Goal: Task Accomplishment & Management: Manage account settings

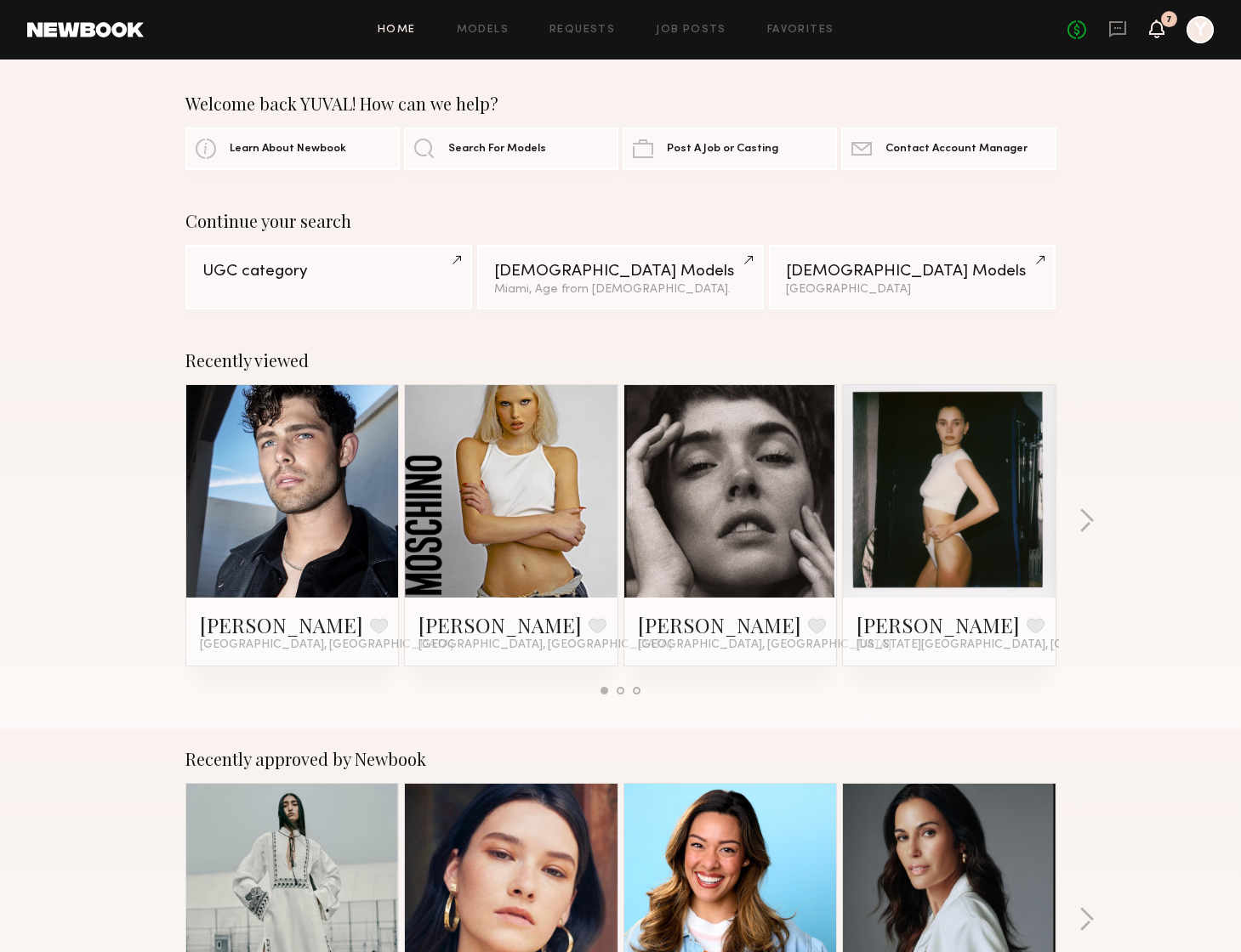
click at [1157, 25] on icon at bounding box center [1157, 28] width 14 height 12
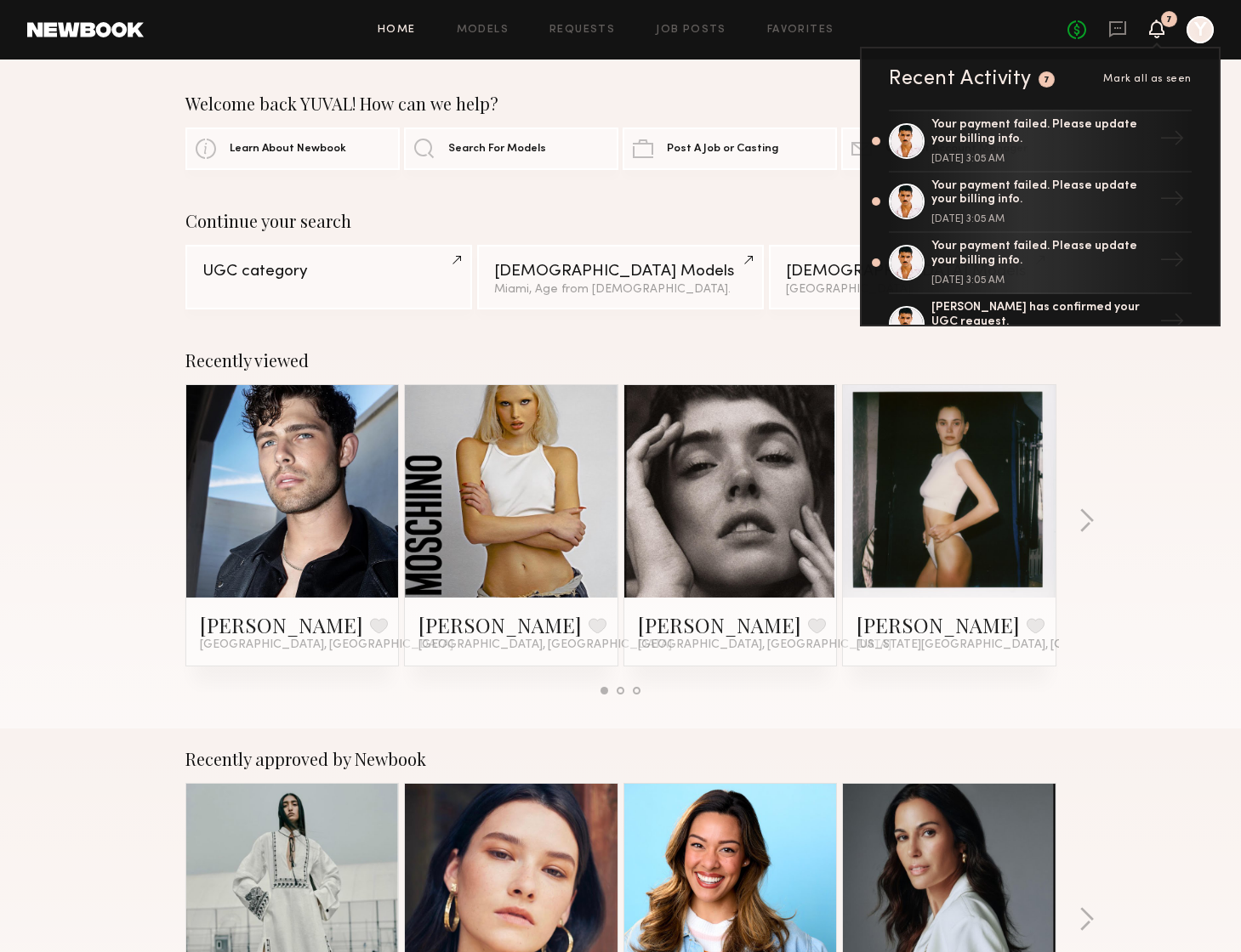
click at [1105, 30] on div "No fees up to $5,000 7 Recent Activity 7 Mark all as seen Your payment failed. …" at bounding box center [1140, 29] width 146 height 27
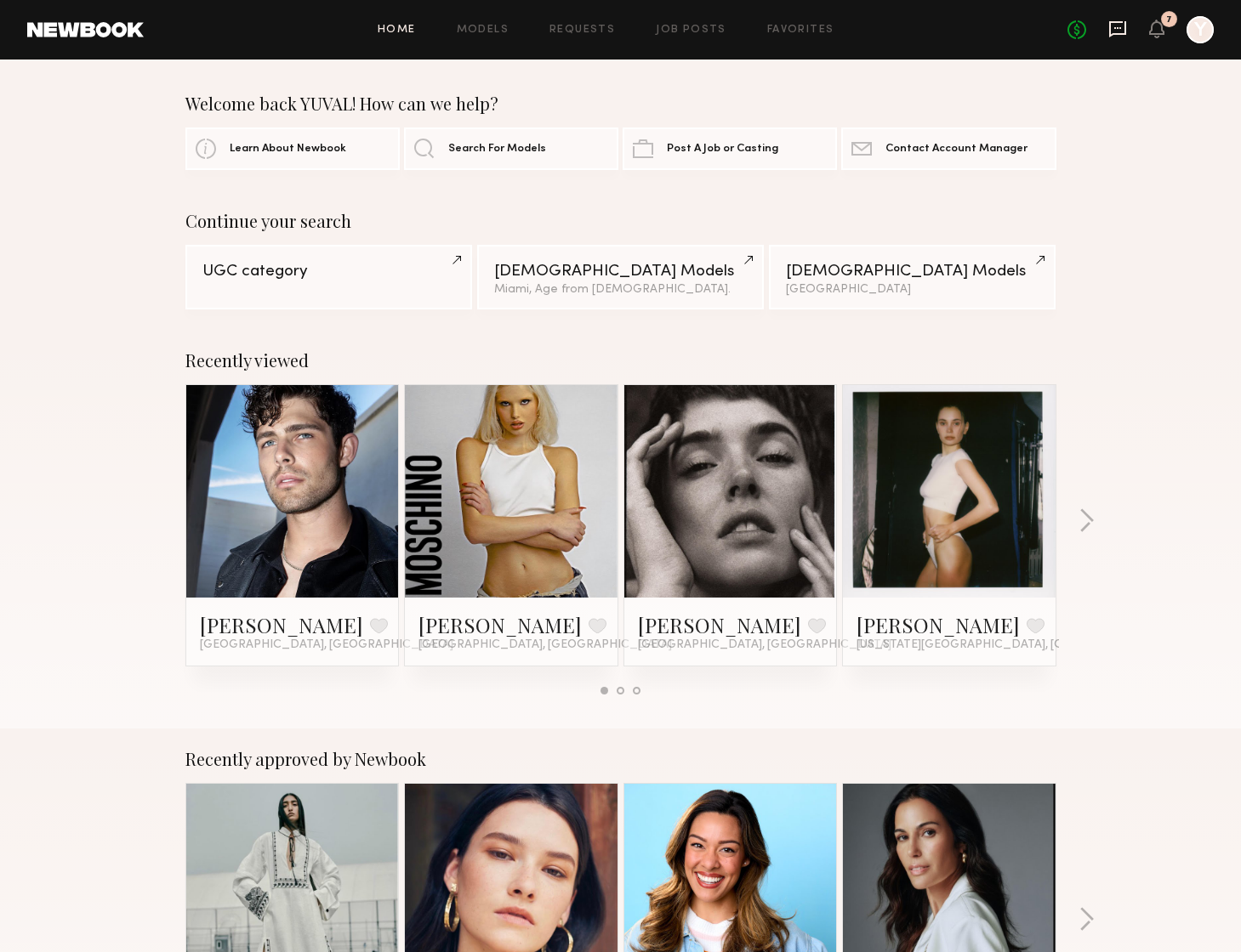
click at [1113, 30] on icon at bounding box center [1117, 28] width 18 height 18
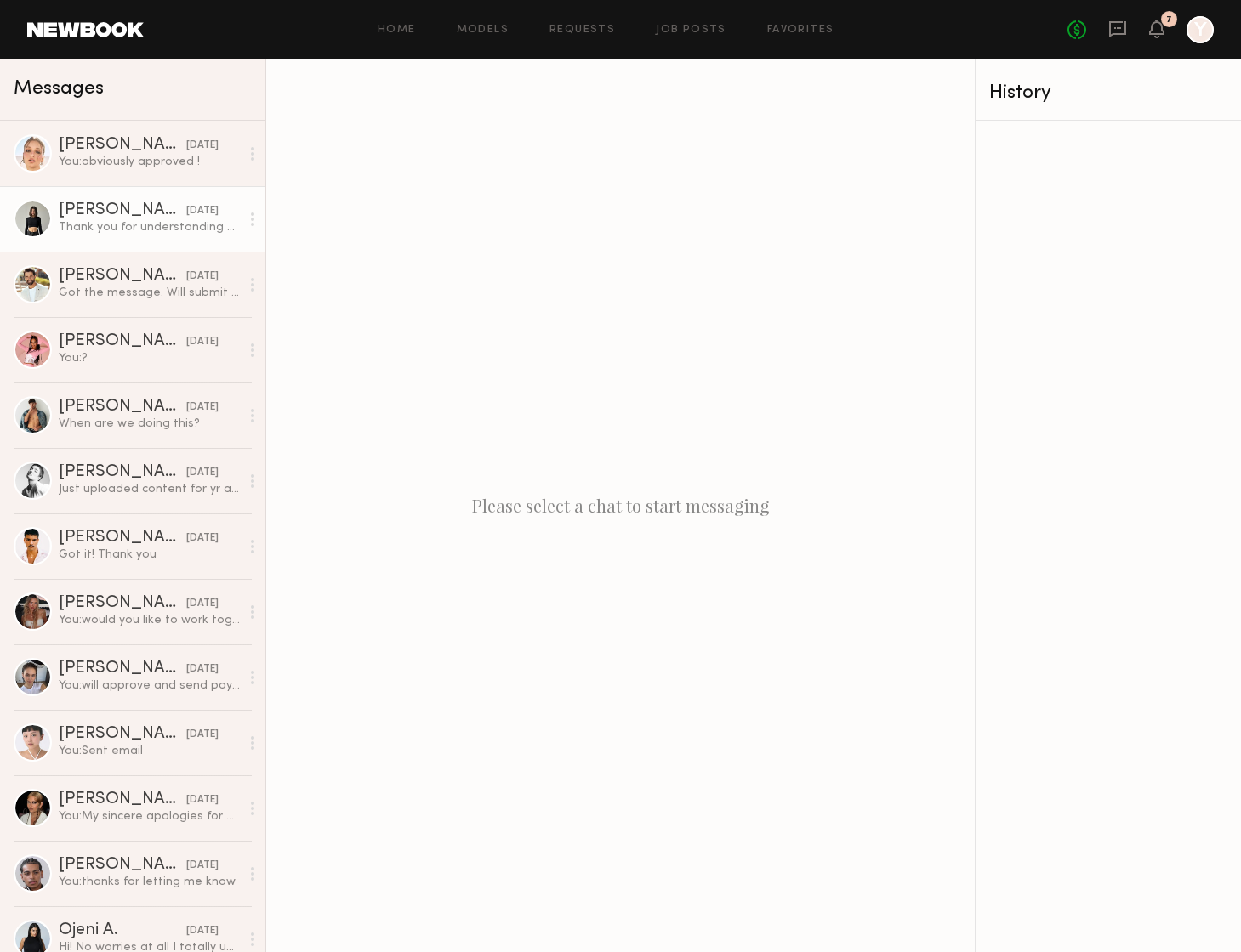
click at [96, 232] on div "Thank you for understanding 🤍" at bounding box center [149, 227] width 181 height 16
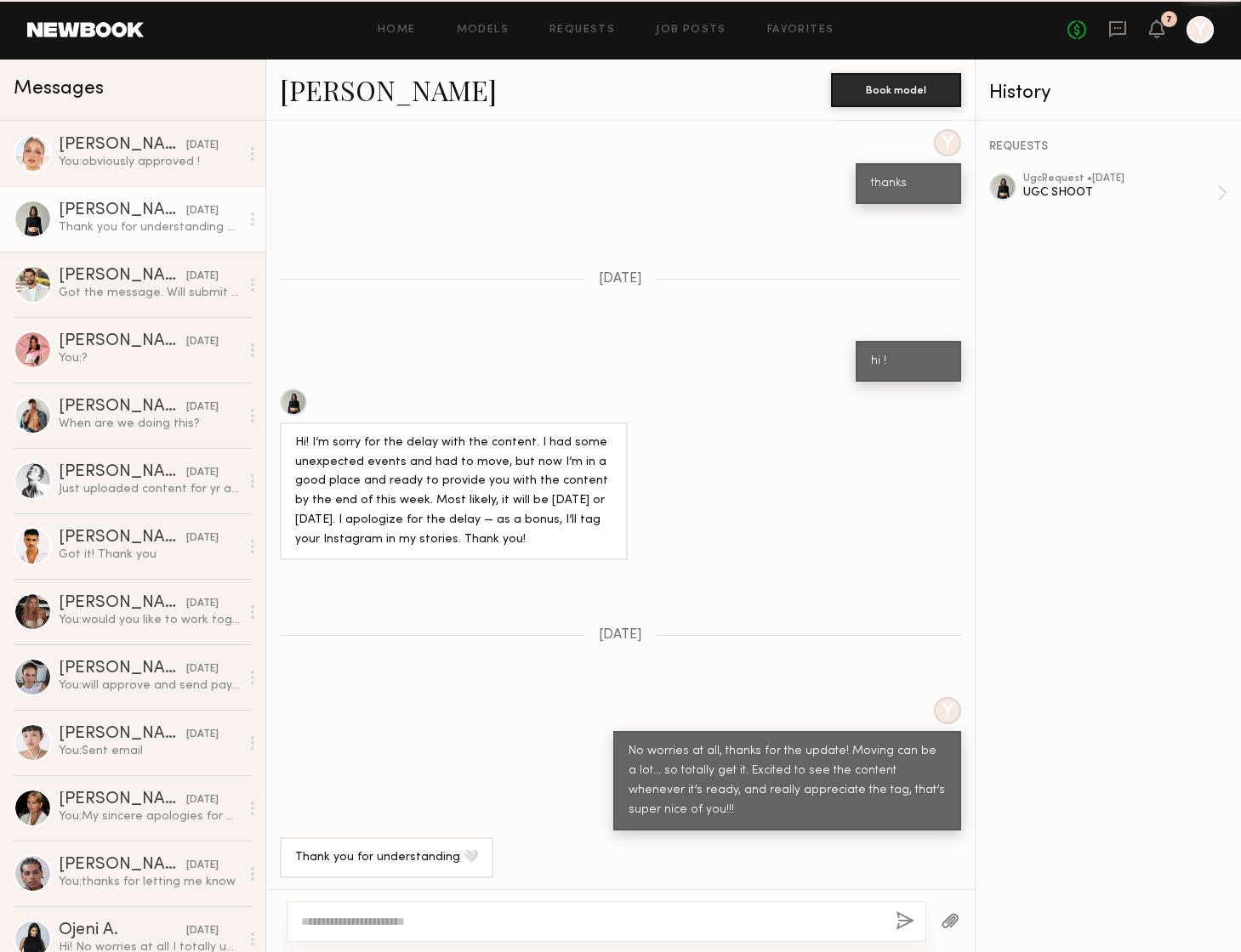
scroll to position [1178, 0]
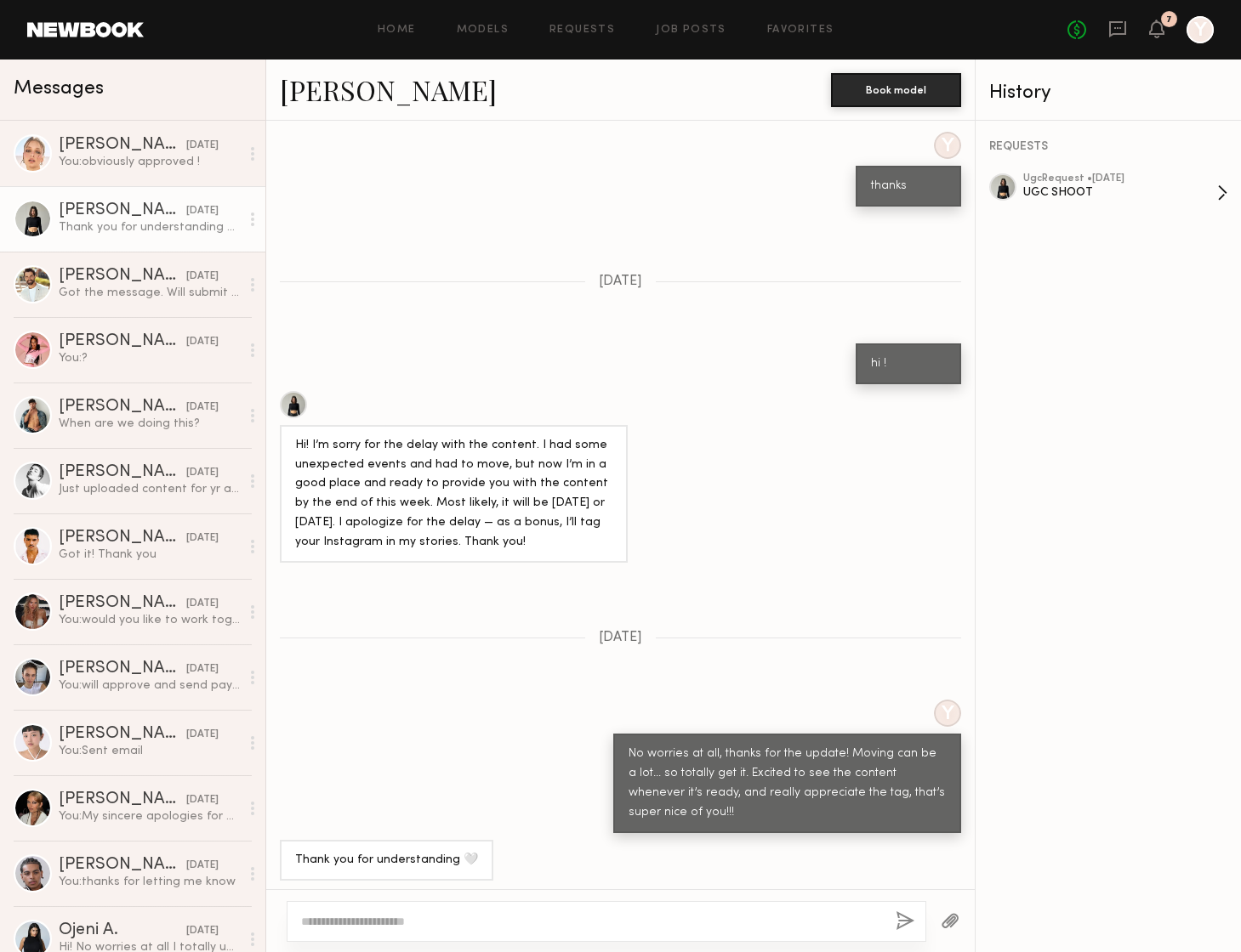
click at [1049, 188] on div "UGC SHOOT" at bounding box center [1120, 192] width 194 height 16
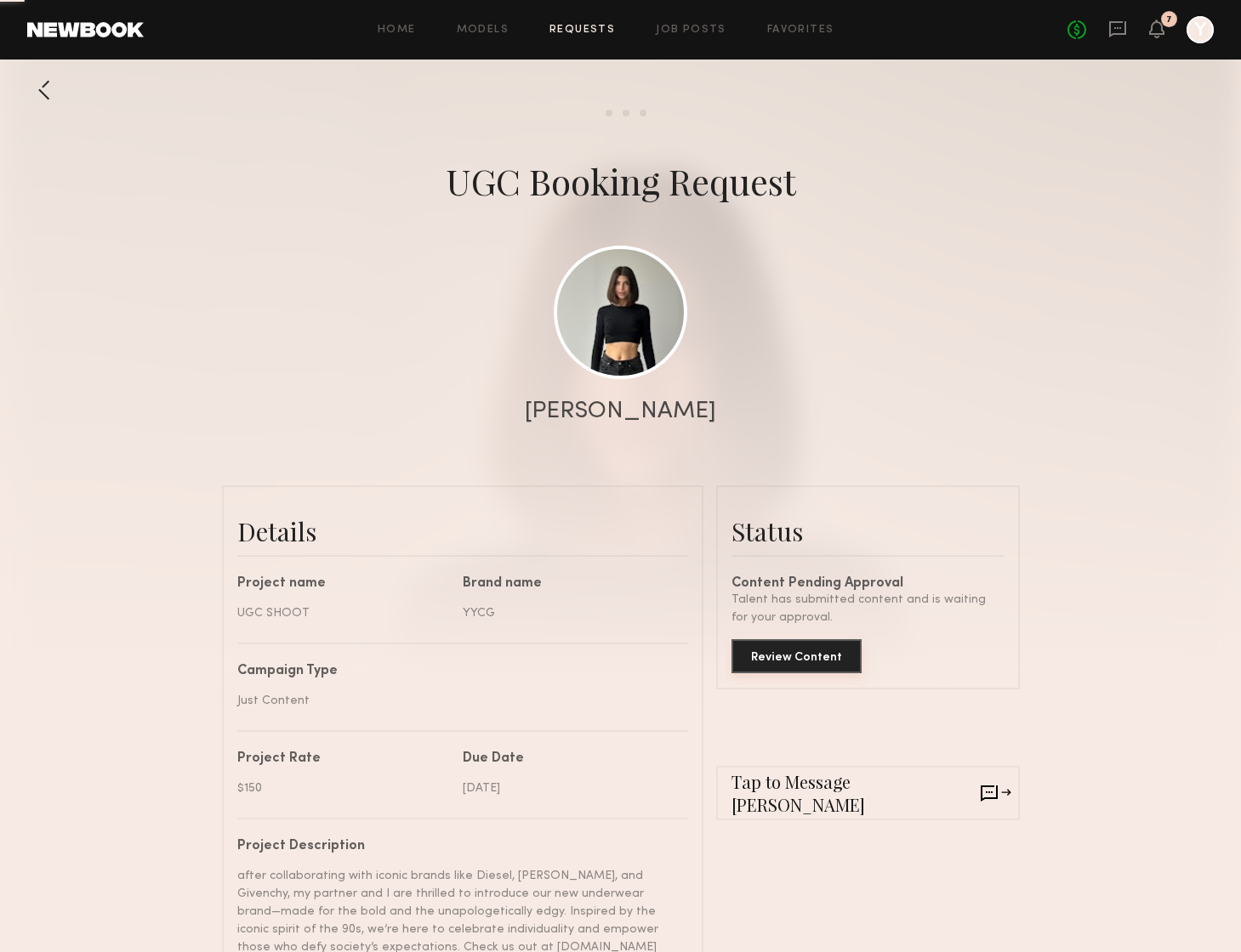
click at [793, 664] on button "Review Content" at bounding box center [796, 656] width 130 height 34
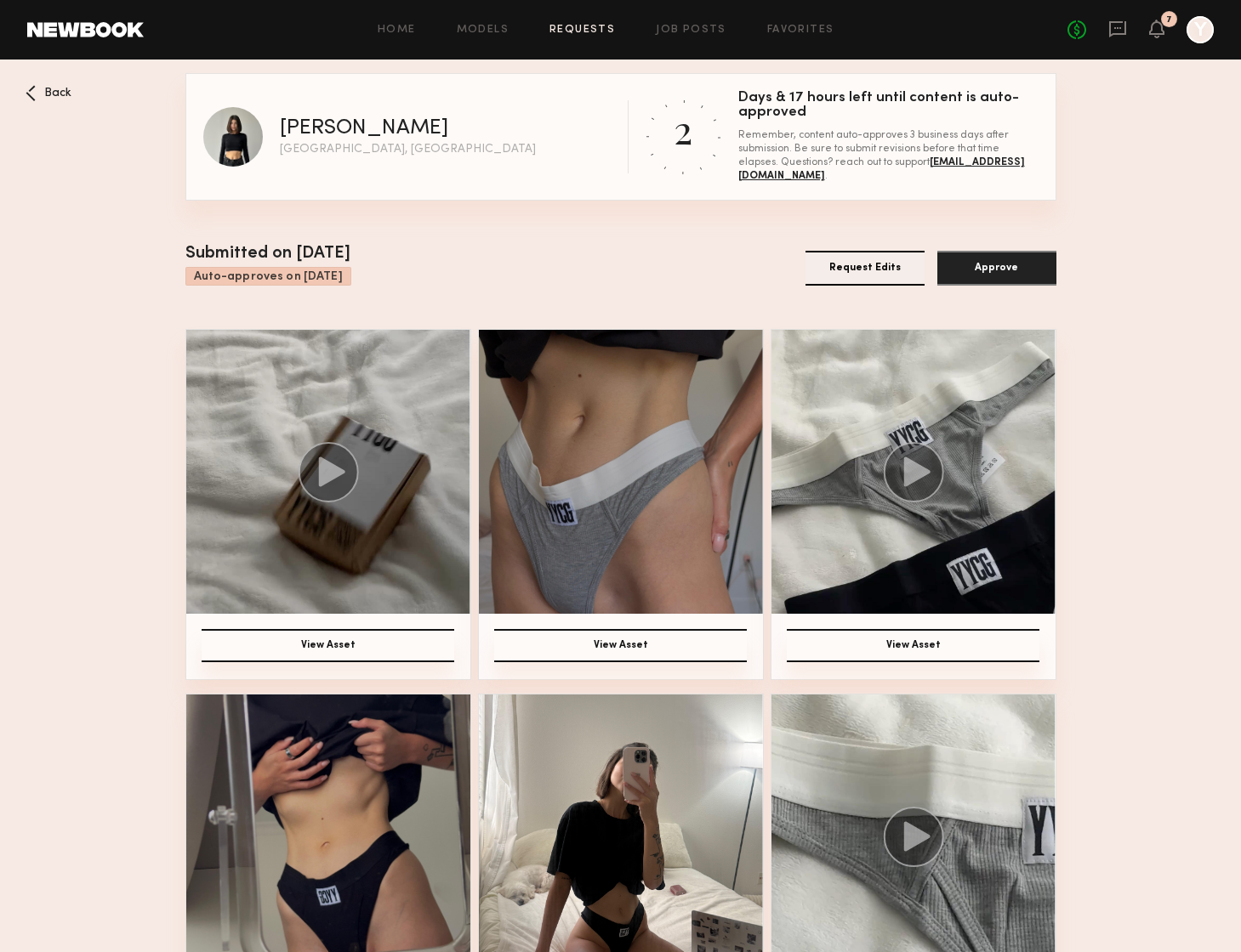
click at [359, 580] on img at bounding box center [328, 471] width 284 height 284
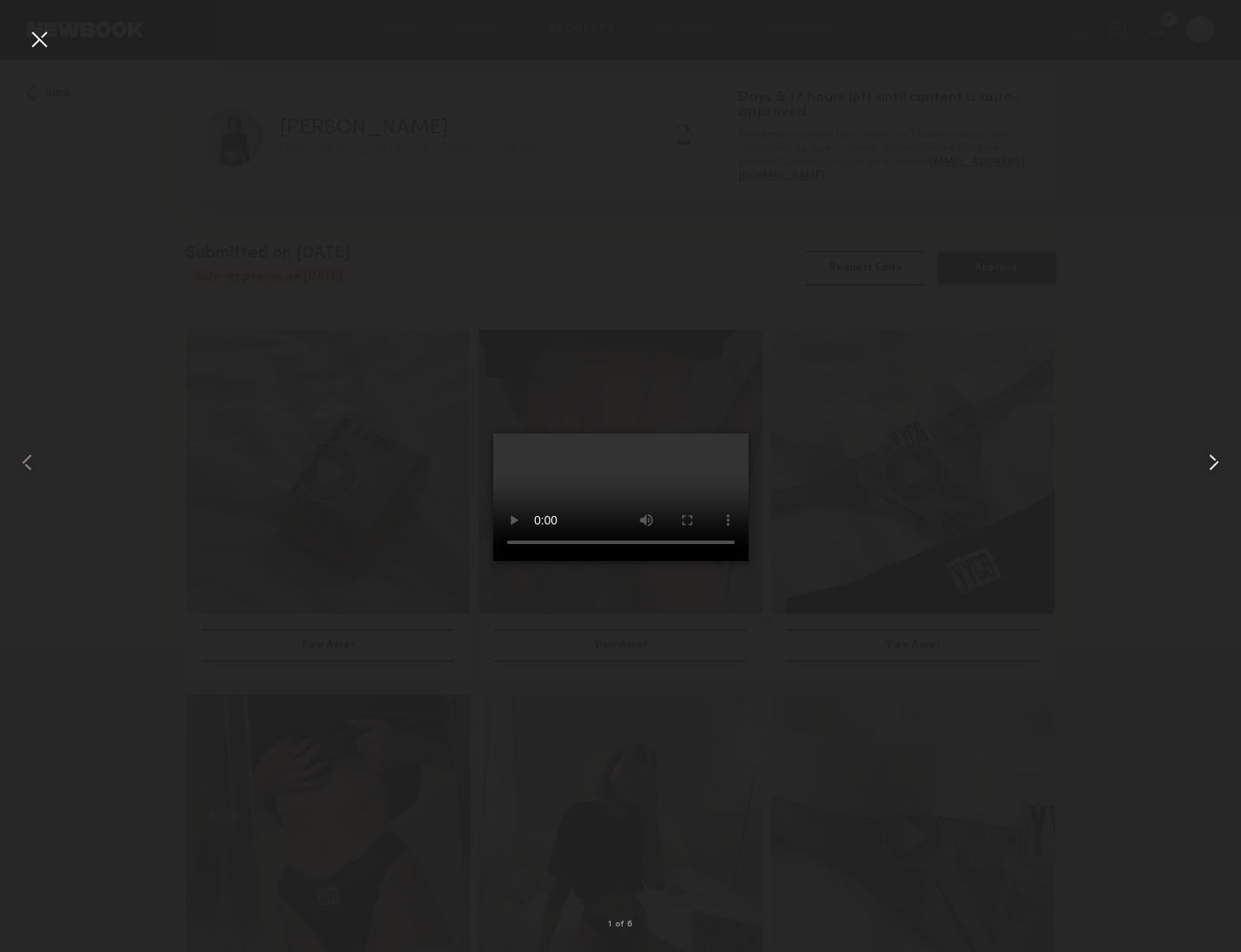
click at [1207, 456] on common-icon at bounding box center [1213, 462] width 27 height 27
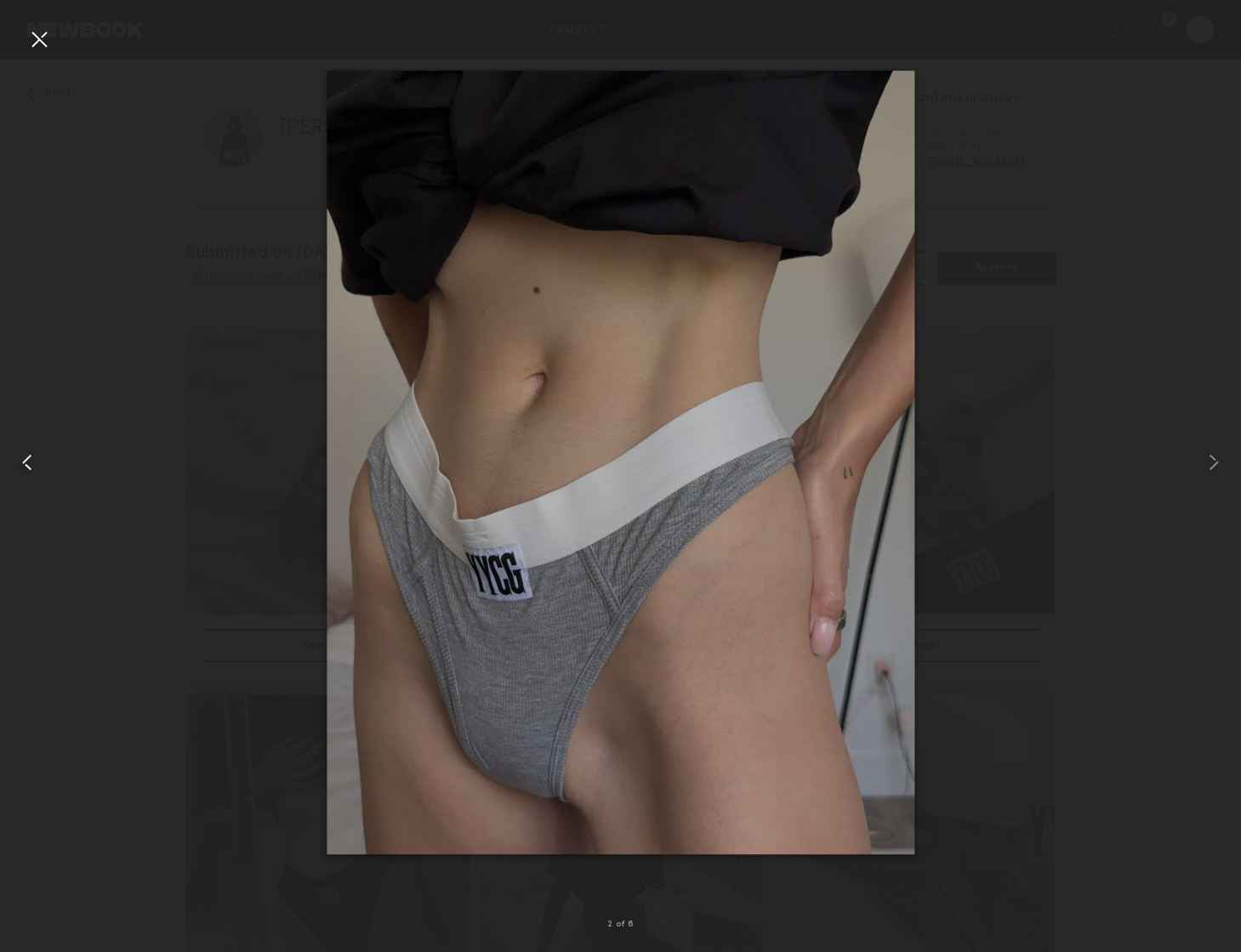
click at [40, 453] on common-icon at bounding box center [27, 462] width 27 height 27
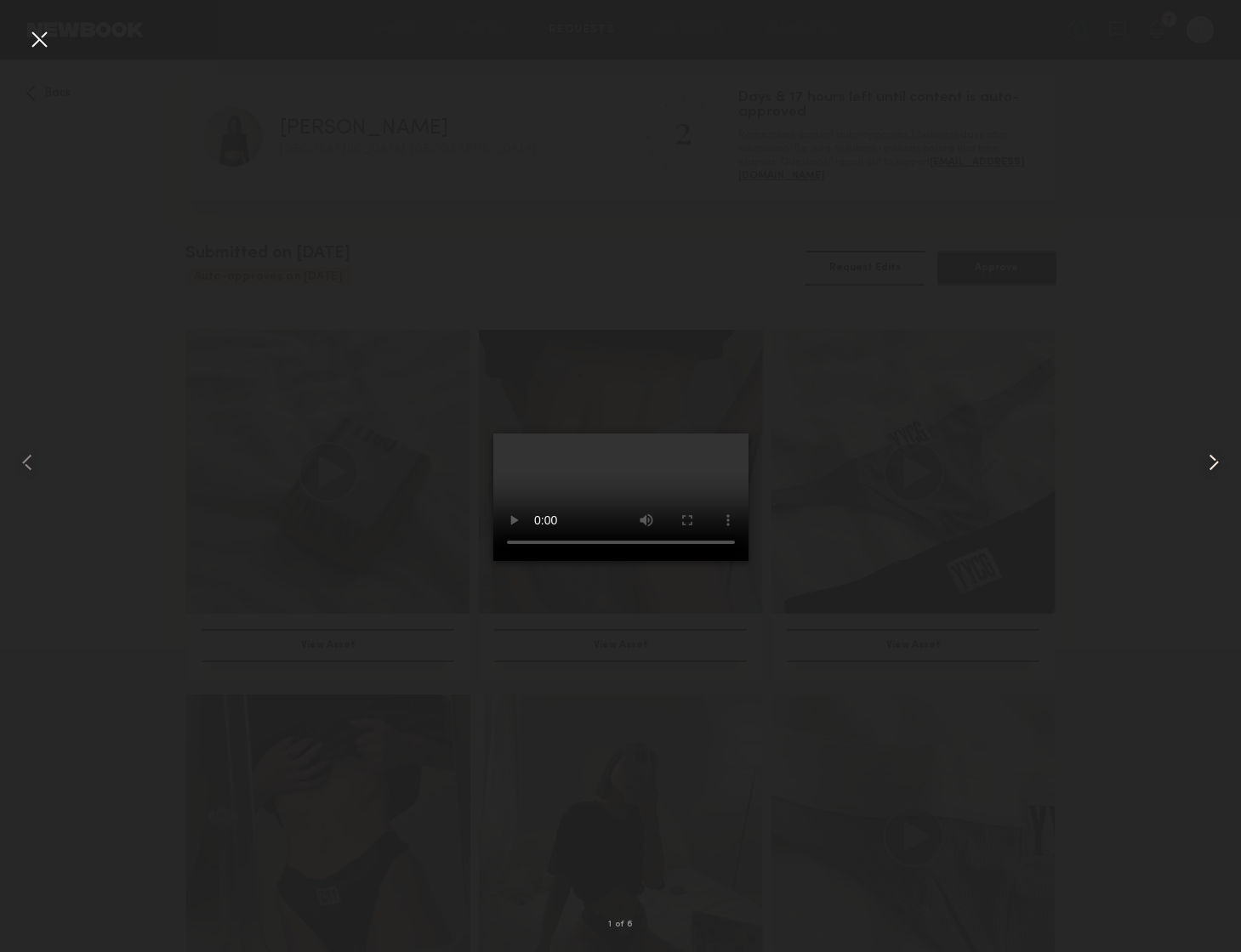
click at [1215, 461] on common-icon at bounding box center [1213, 462] width 27 height 27
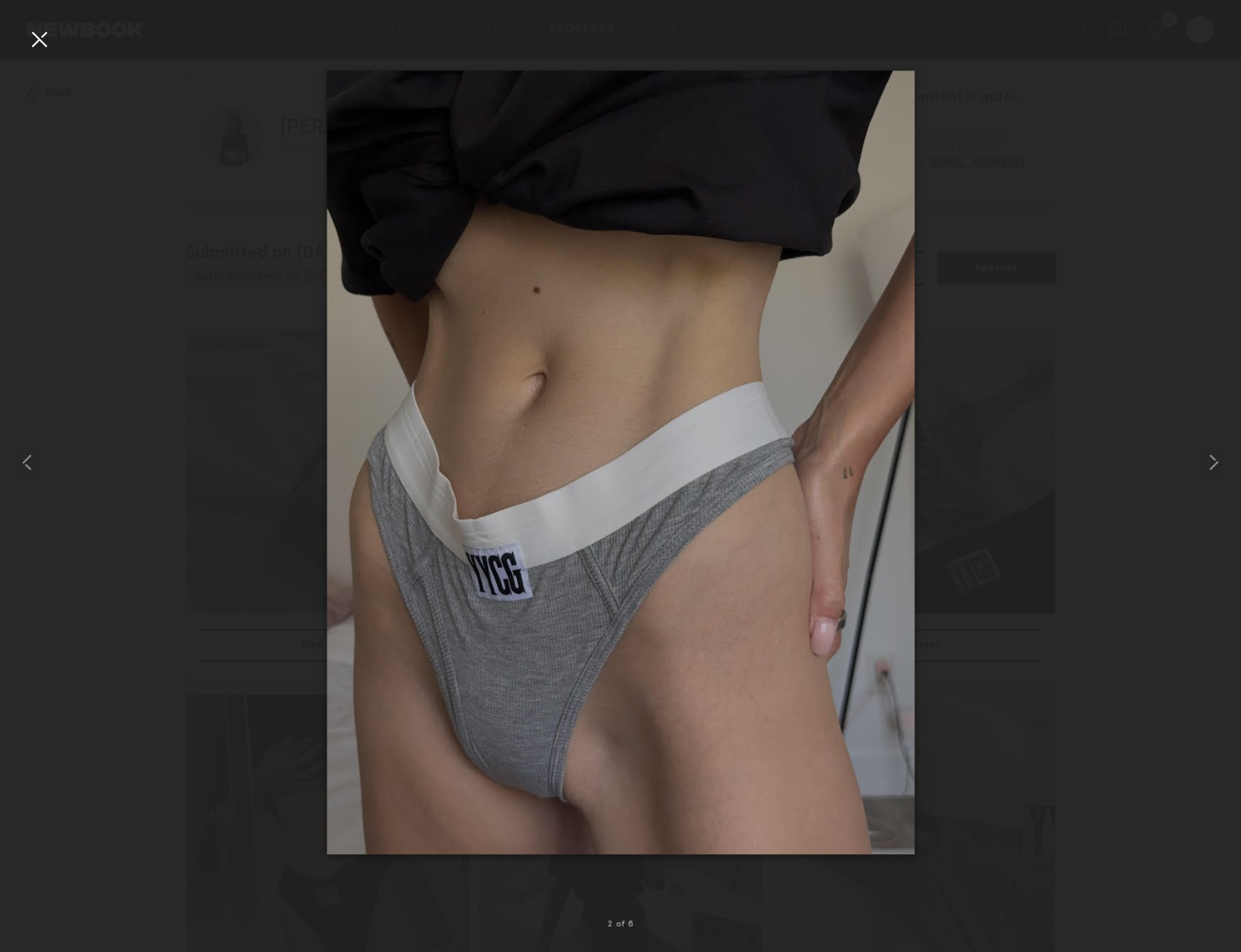
click at [1215, 461] on common-icon at bounding box center [1213, 462] width 27 height 27
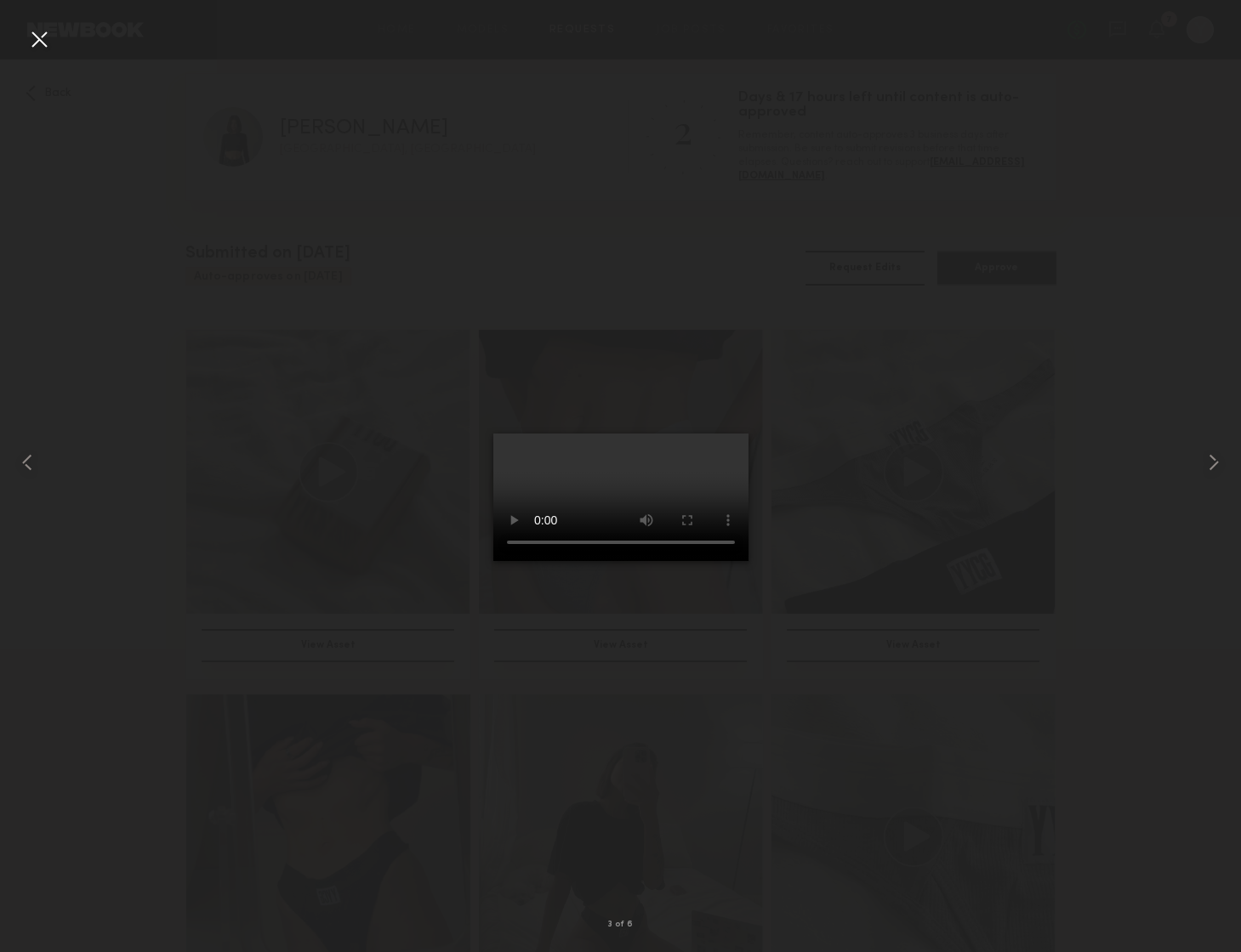
click at [1215, 461] on common-icon at bounding box center [1213, 462] width 27 height 27
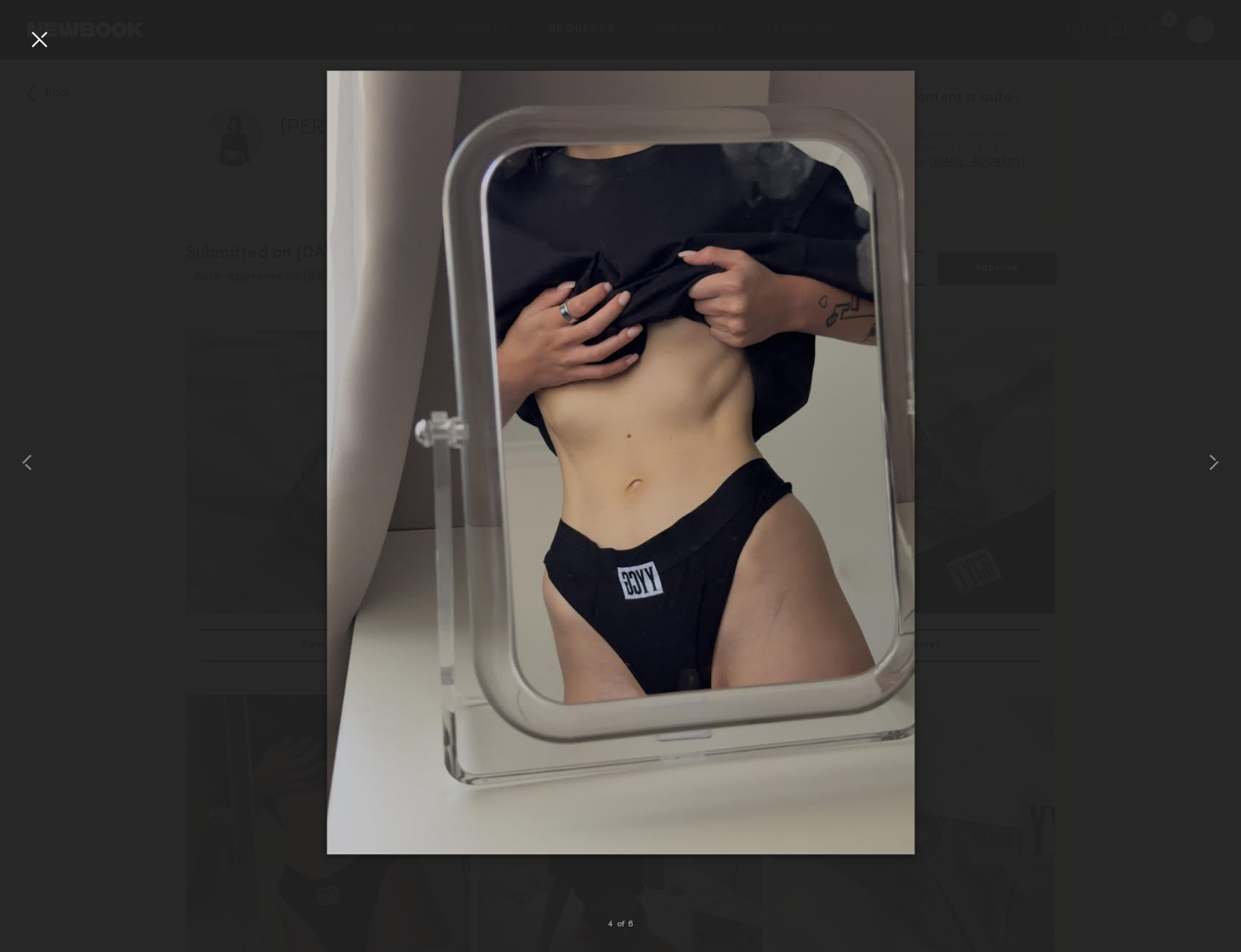
click at [1215, 461] on common-icon at bounding box center [1213, 462] width 27 height 27
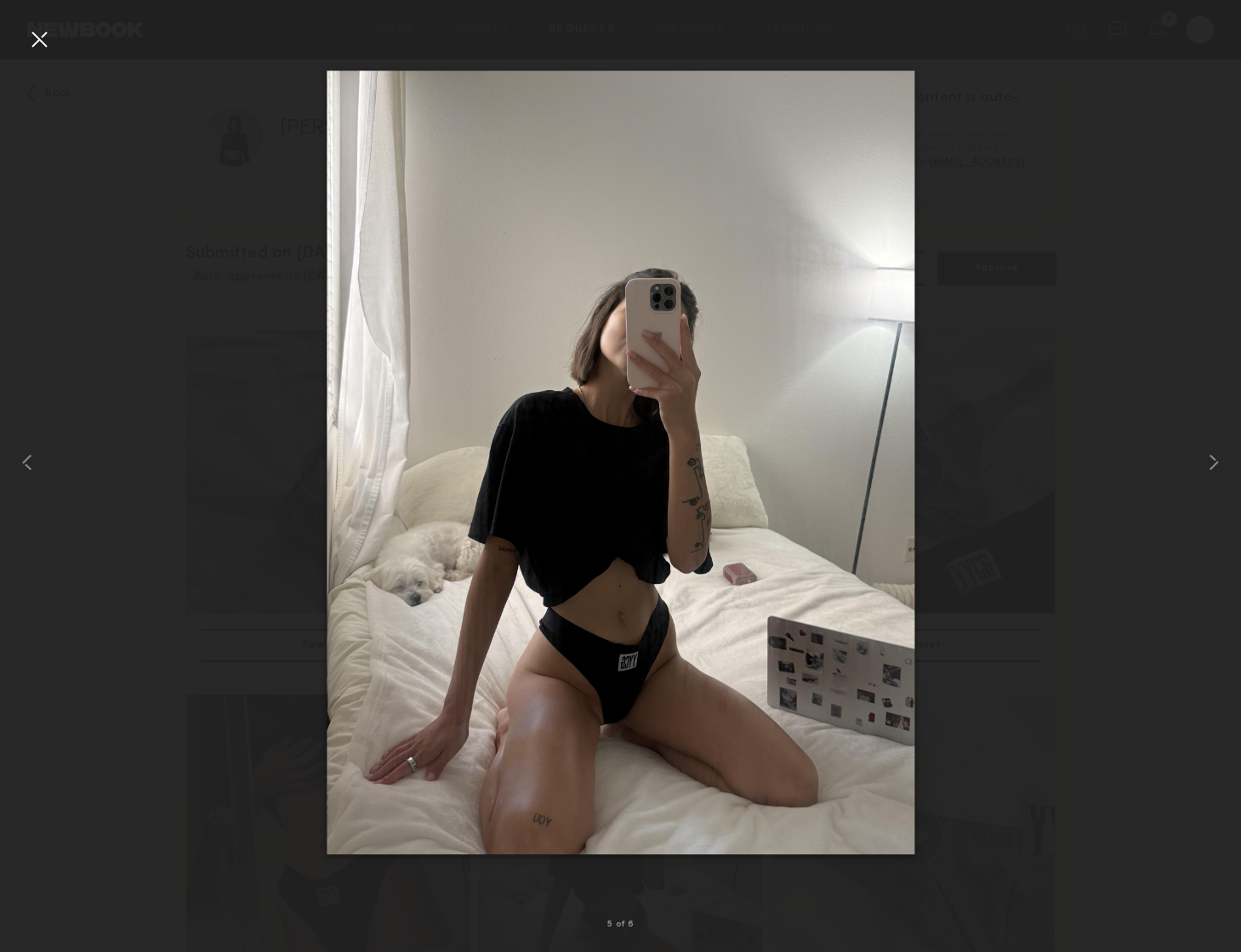
click at [1215, 461] on common-icon at bounding box center [1213, 462] width 27 height 27
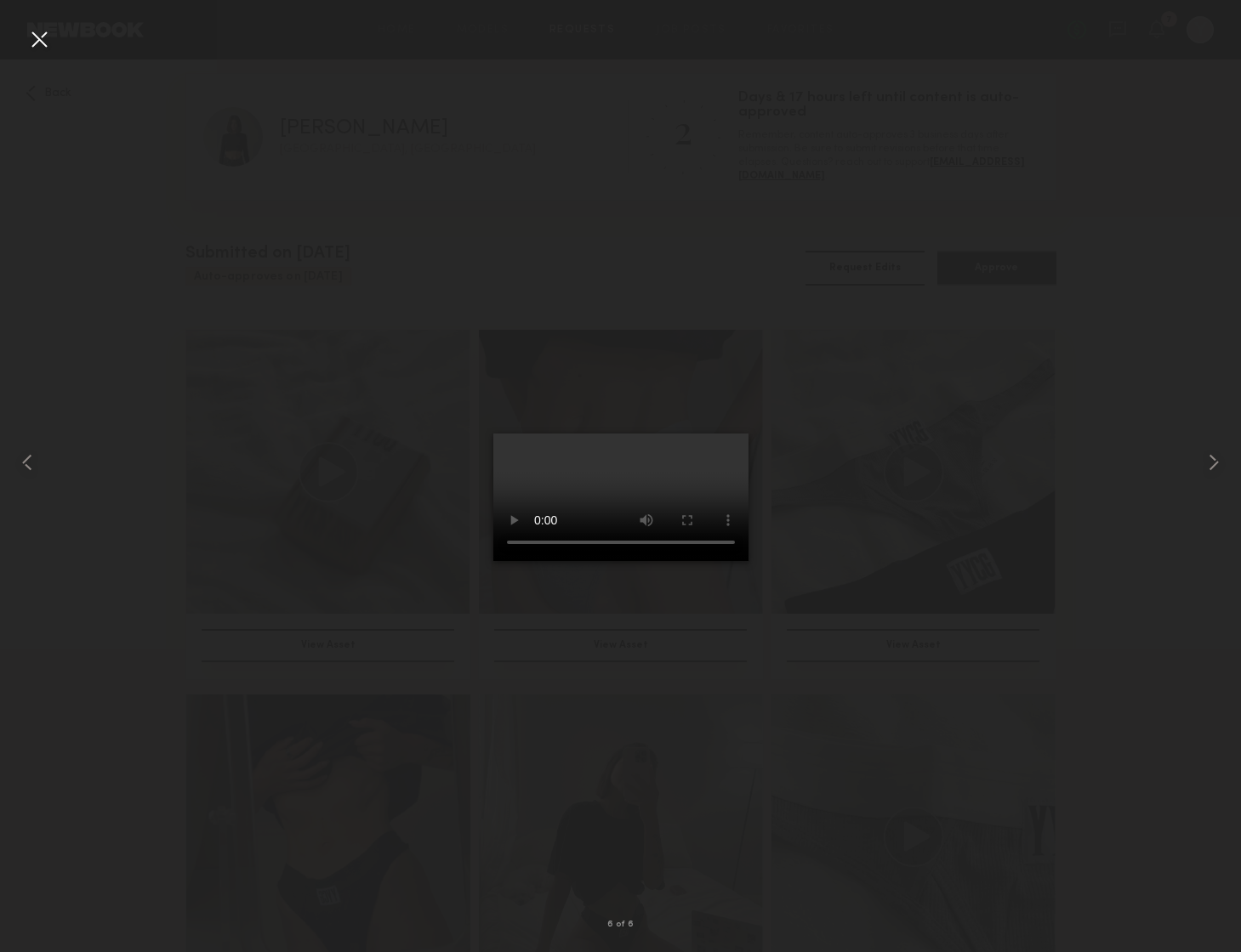
click at [1215, 461] on common-icon at bounding box center [1213, 462] width 27 height 27
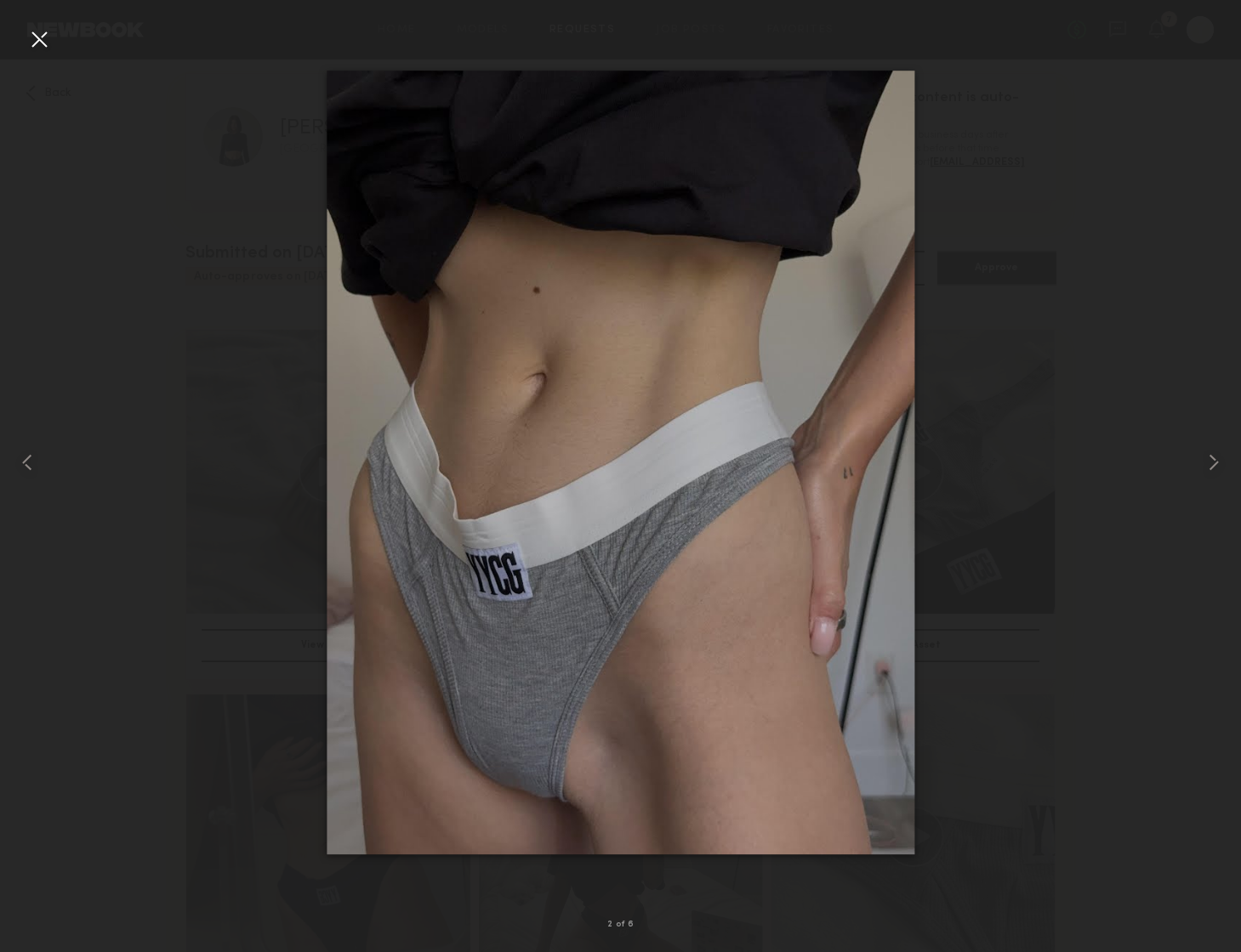
click at [1215, 461] on common-icon at bounding box center [1213, 462] width 27 height 27
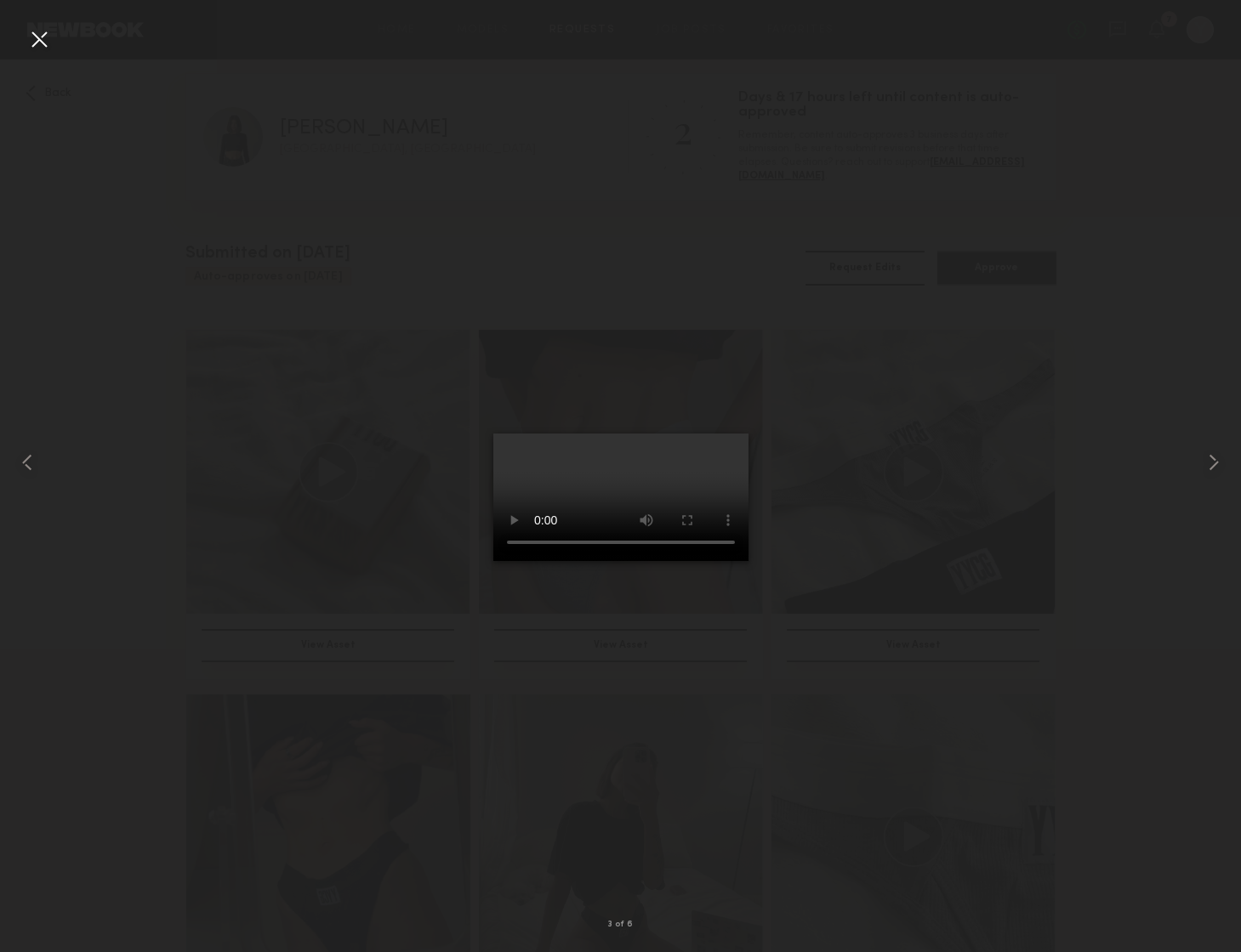
click at [1215, 461] on common-icon at bounding box center [1213, 462] width 27 height 27
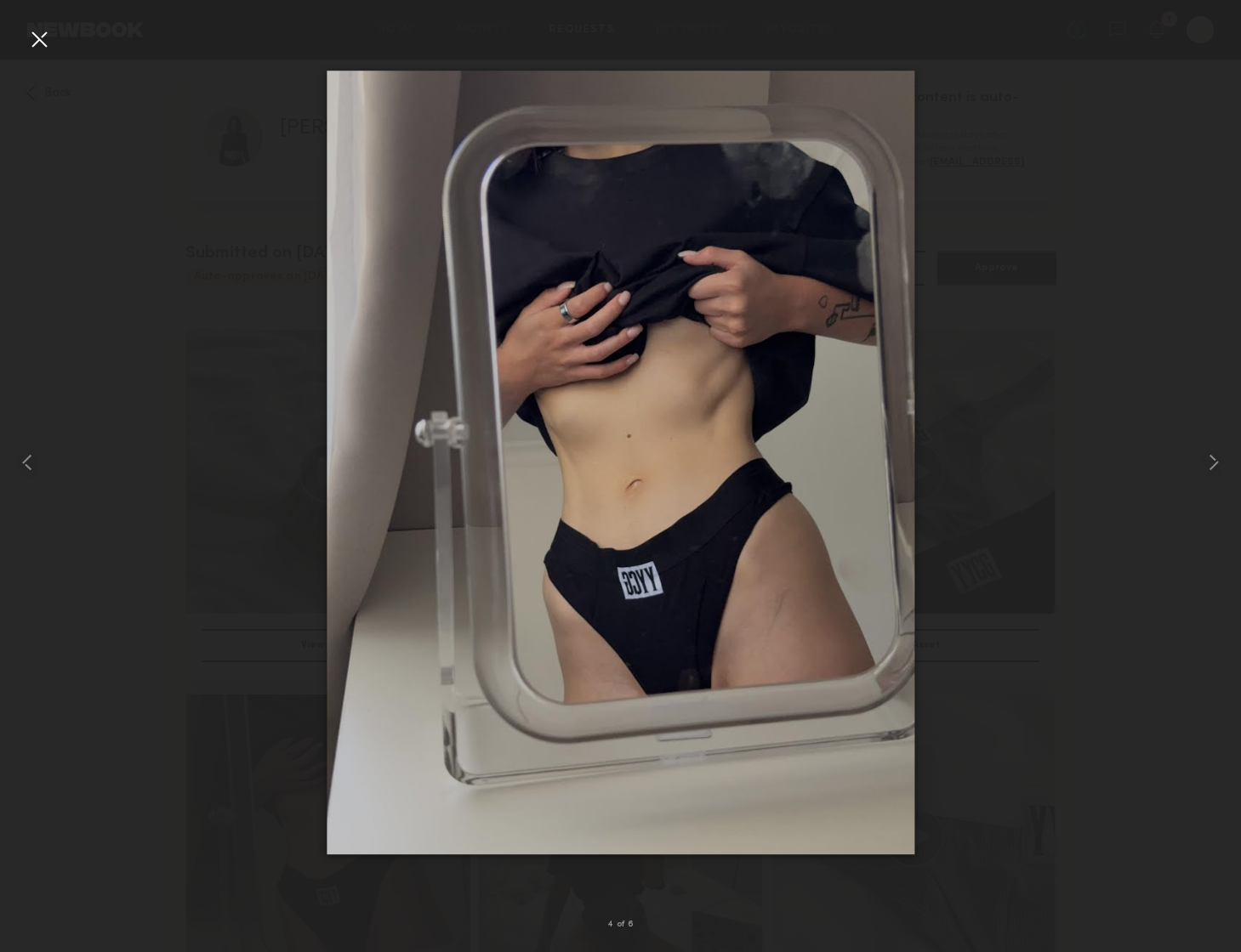
click at [38, 37] on div at bounding box center [38, 38] width 27 height 27
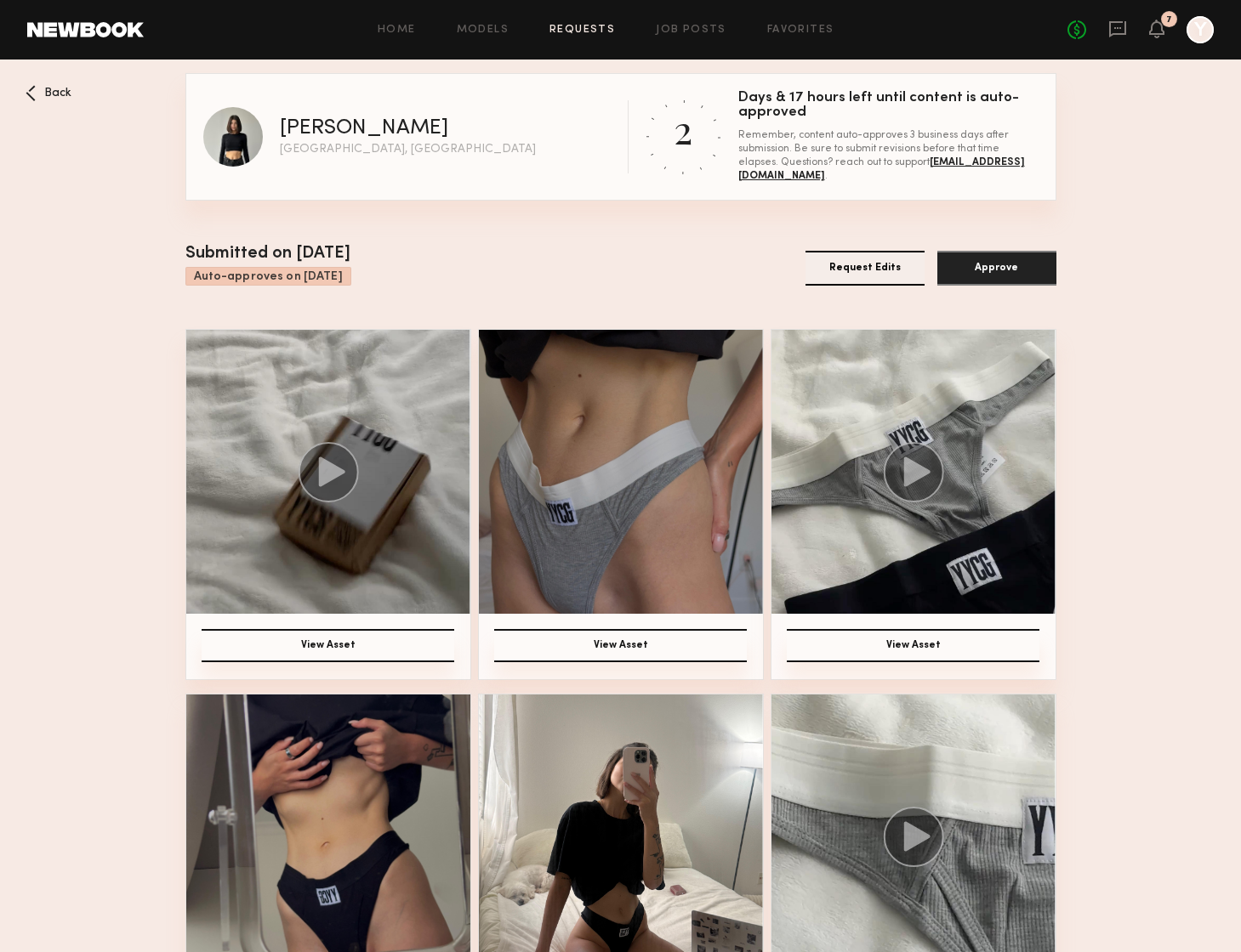
scroll to position [471, 0]
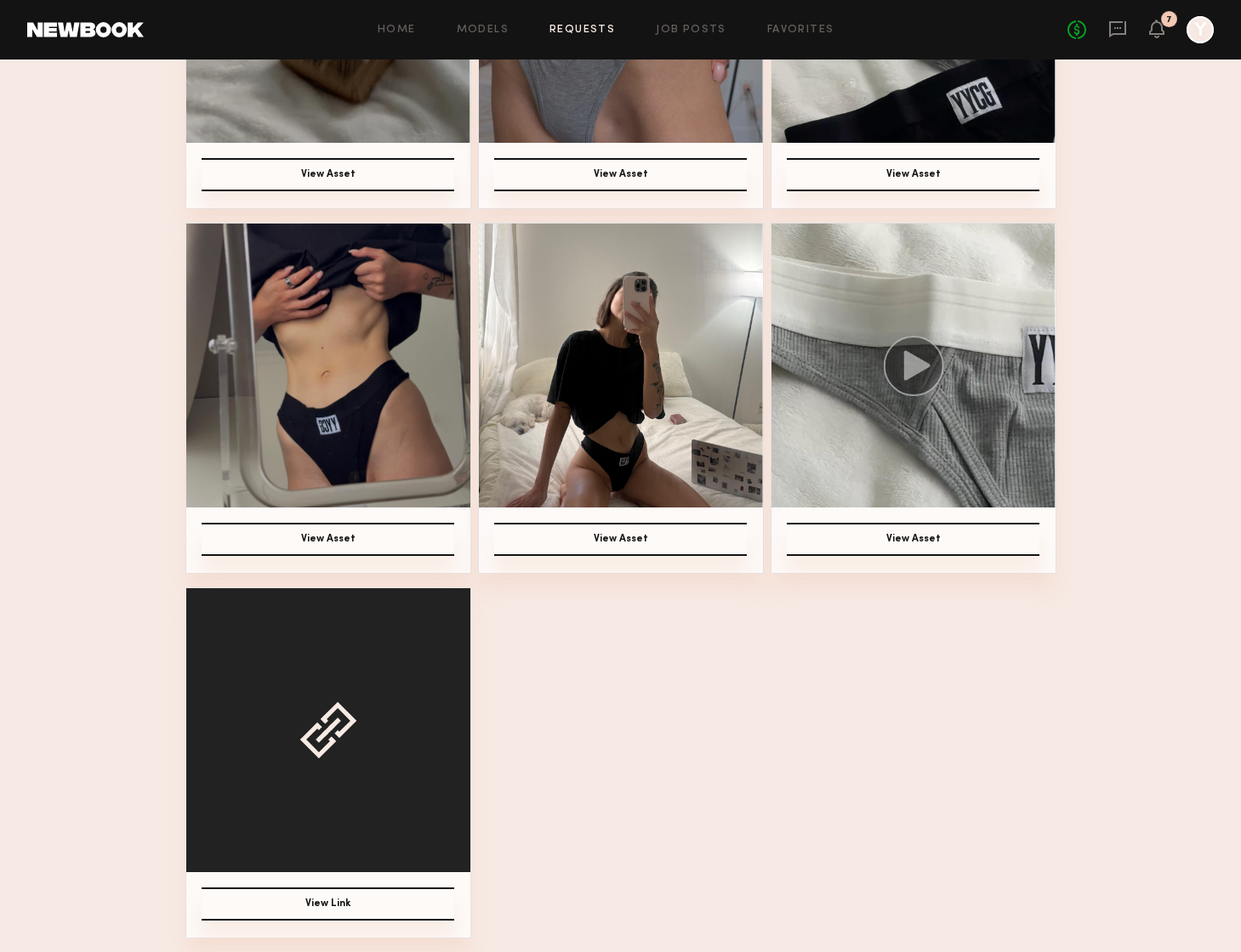
click at [416, 718] on div at bounding box center [328, 730] width 284 height 284
click at [372, 903] on button "View Link" at bounding box center [327, 904] width 253 height 33
click at [1195, 32] on div at bounding box center [1200, 29] width 27 height 27
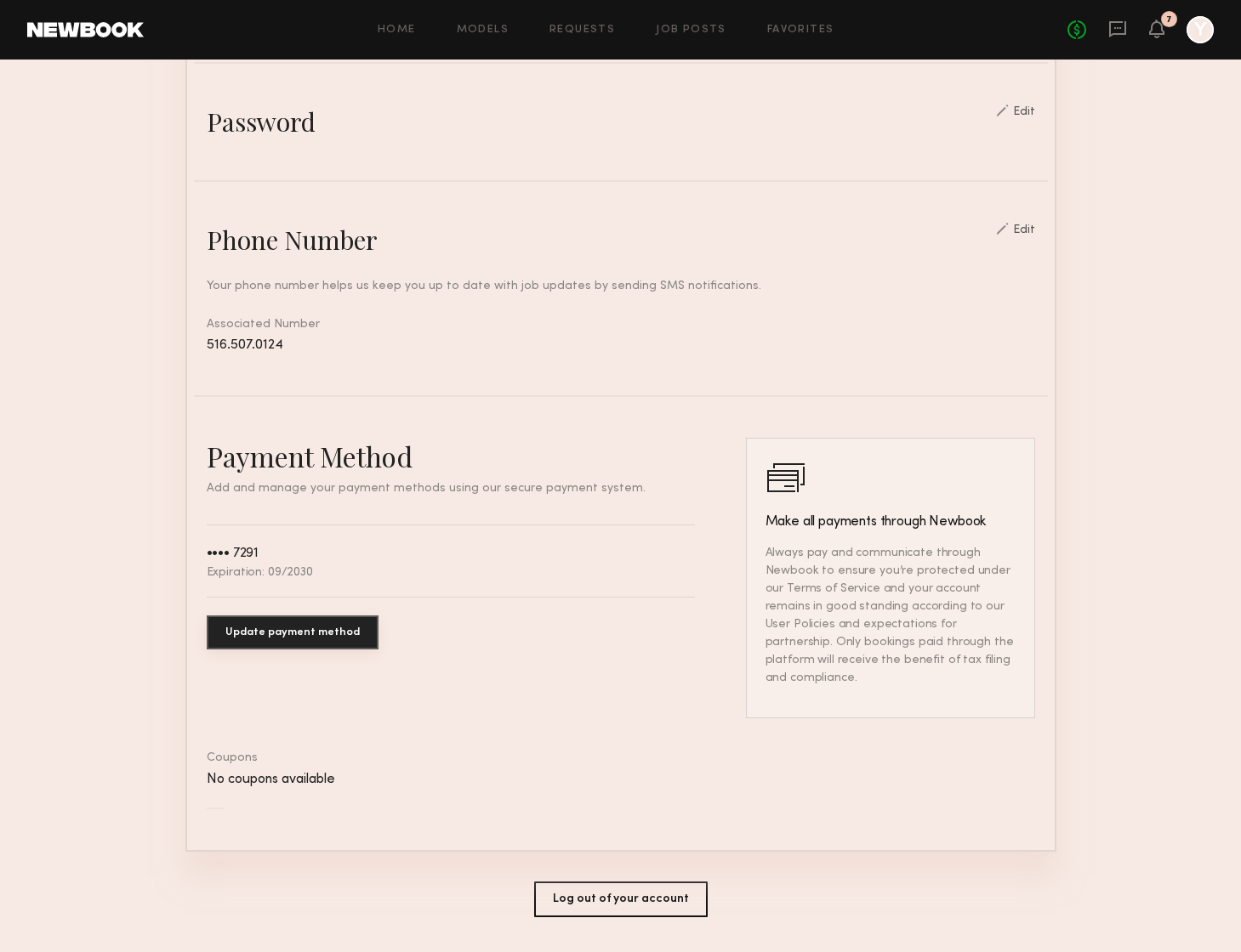
scroll to position [619, 0]
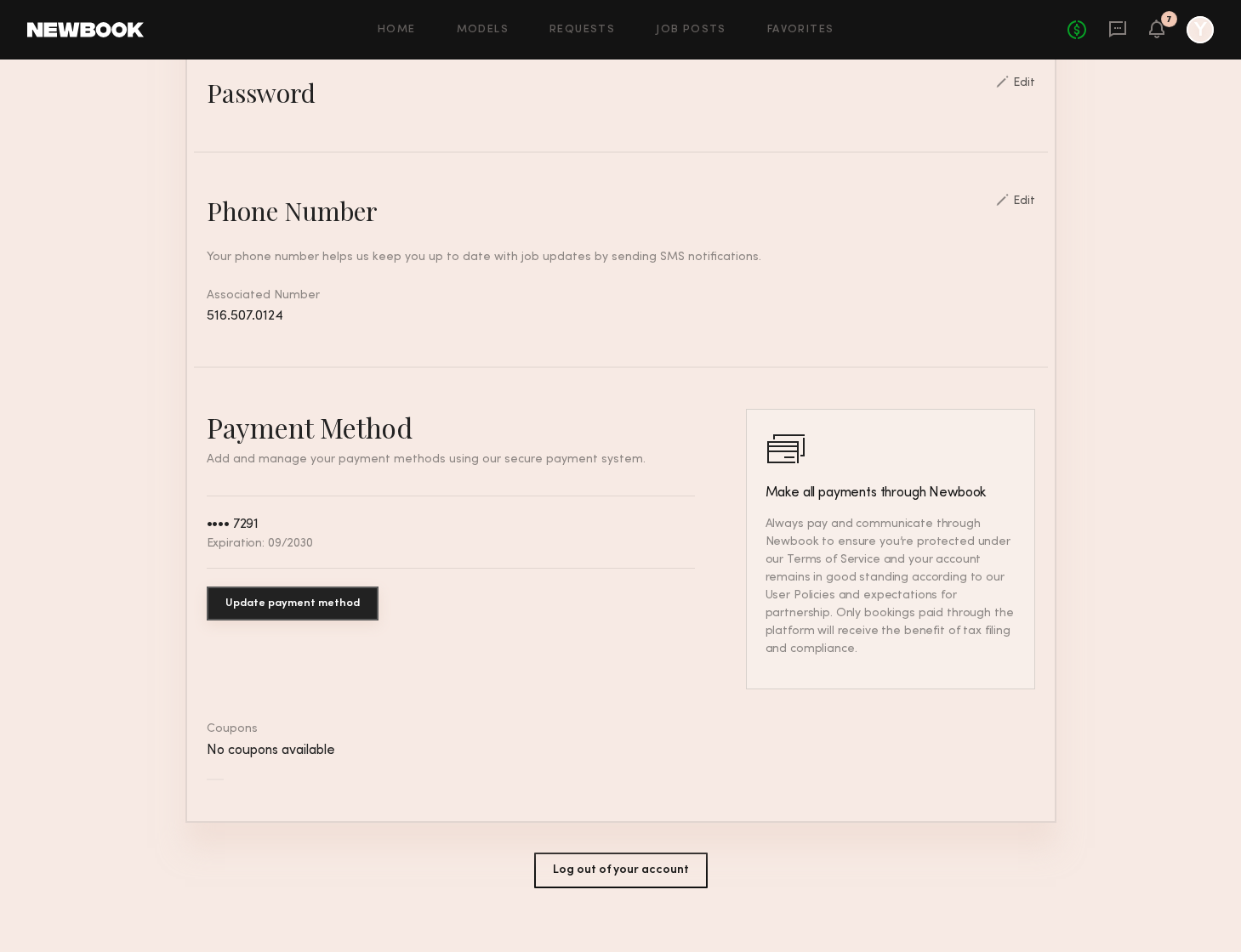
click at [319, 603] on button "Update payment method" at bounding box center [292, 603] width 171 height 34
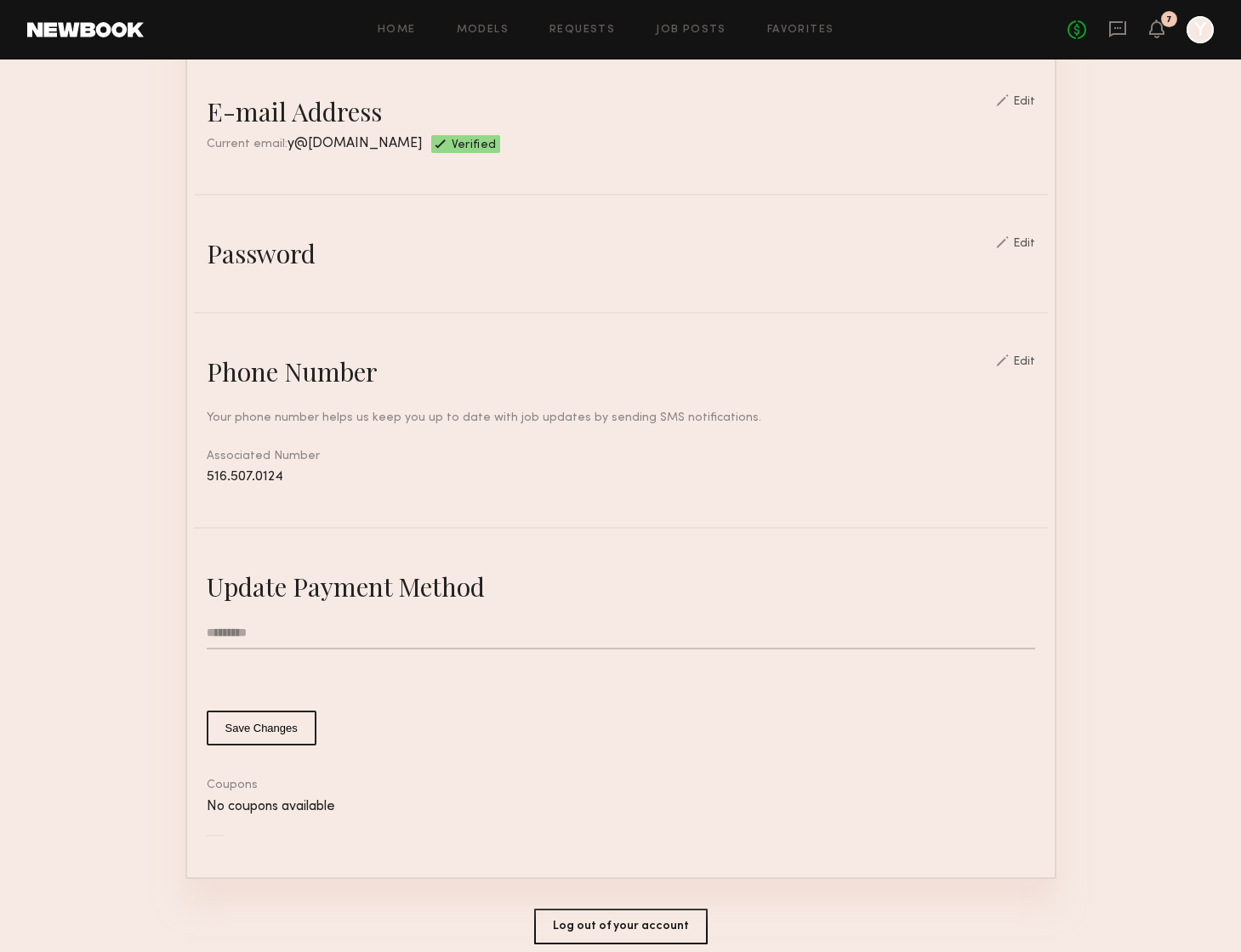
scroll to position [454, 0]
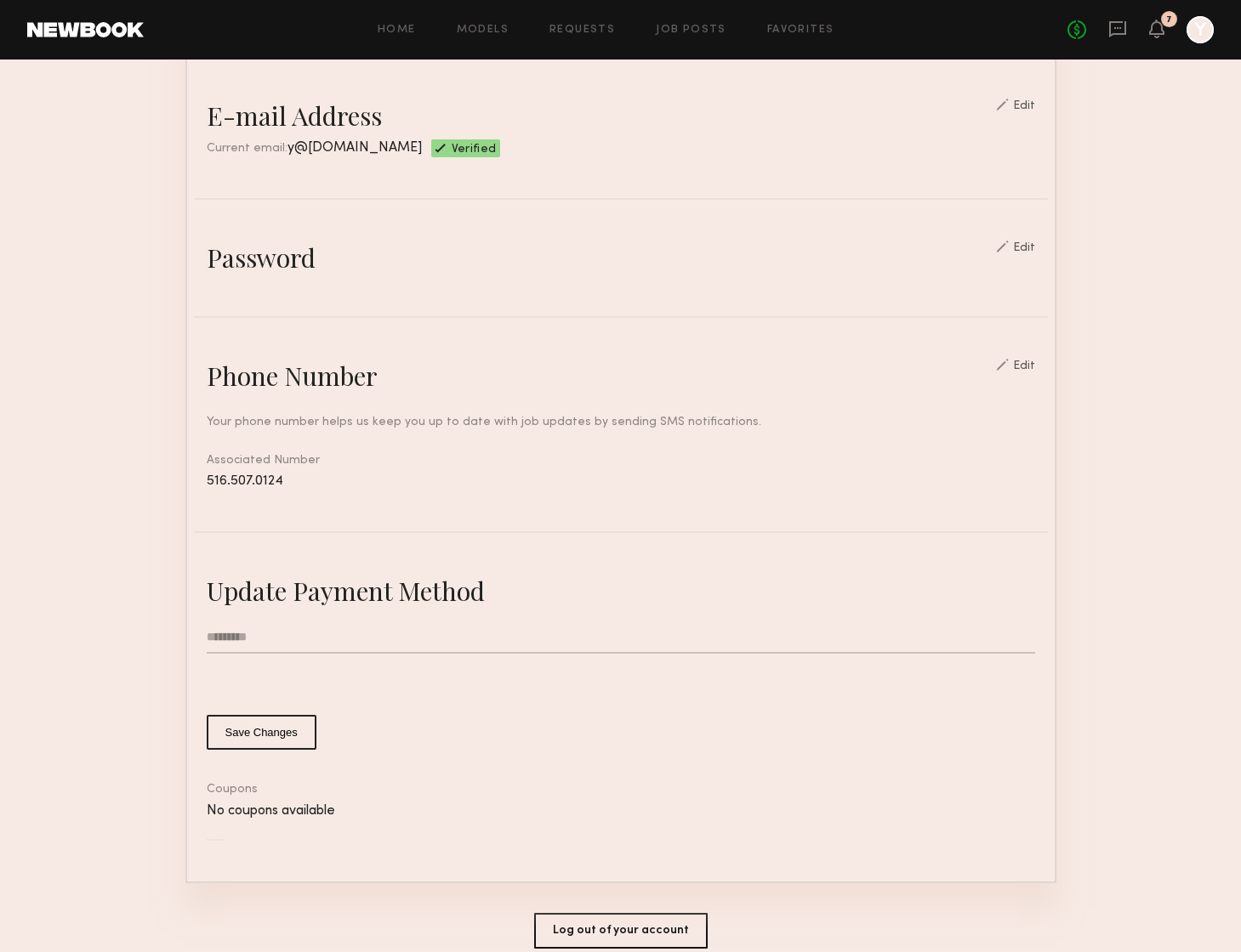
click at [269, 632] on input "text" at bounding box center [620, 637] width 828 height 32
type input "*"
type input "**********"
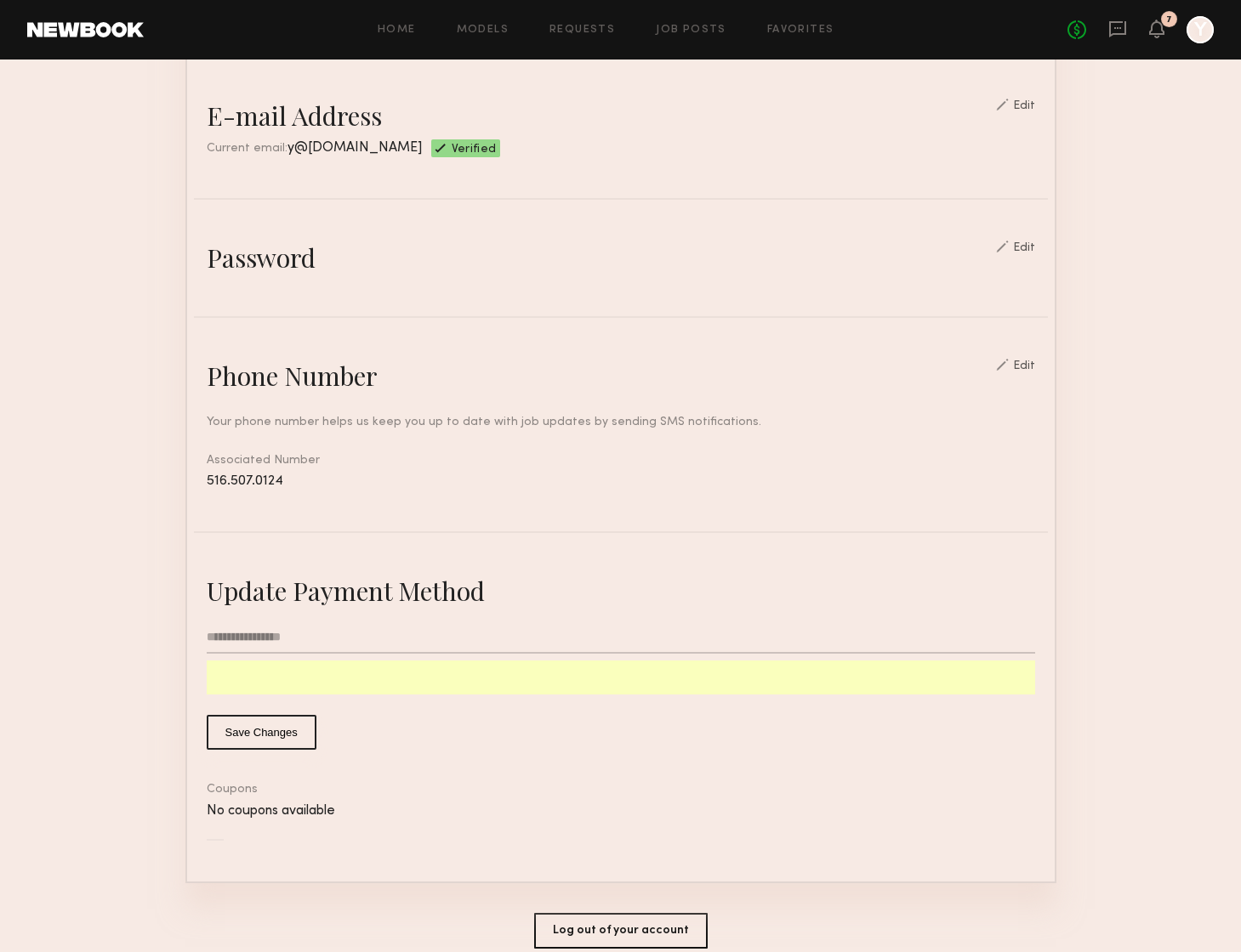
click at [240, 733] on button "Save Changes" at bounding box center [261, 733] width 109 height 35
